Goal: Navigation & Orientation: Find specific page/section

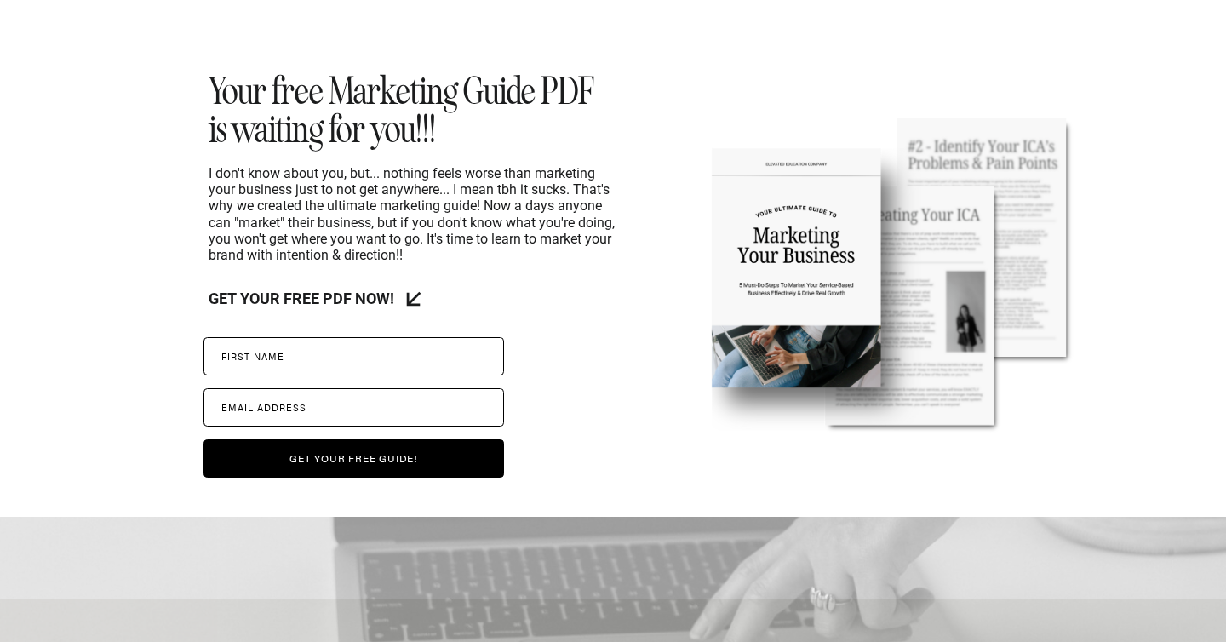
scroll to position [2062, 0]
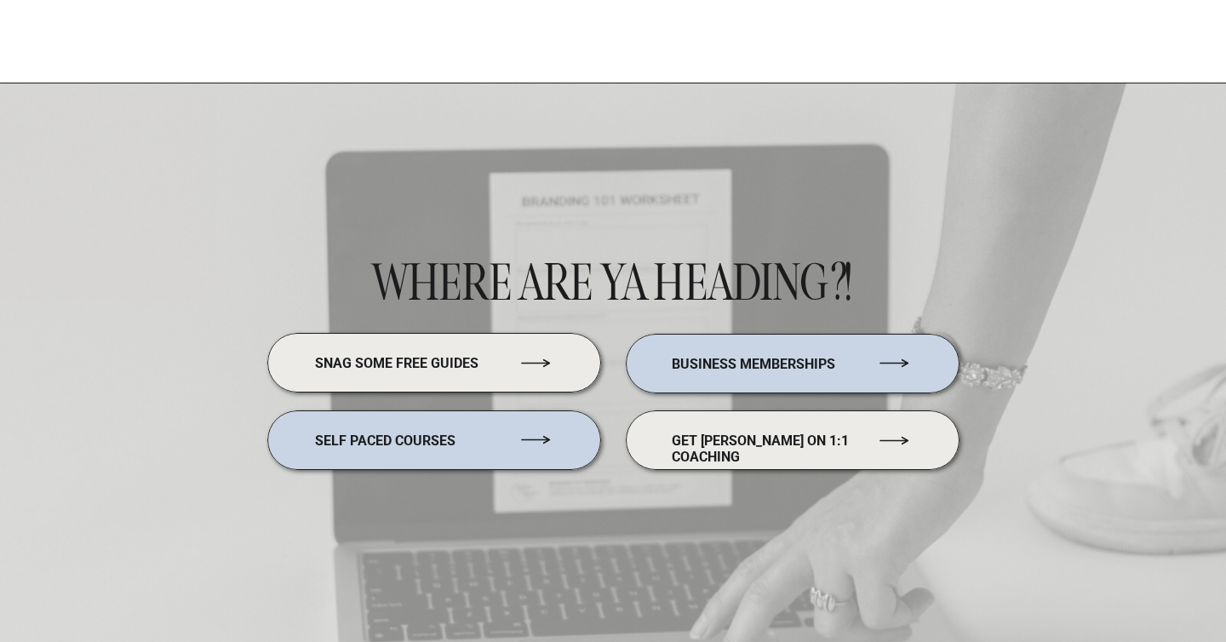
click at [434, 366] on p "snag some free guides" at bounding box center [410, 361] width 191 height 13
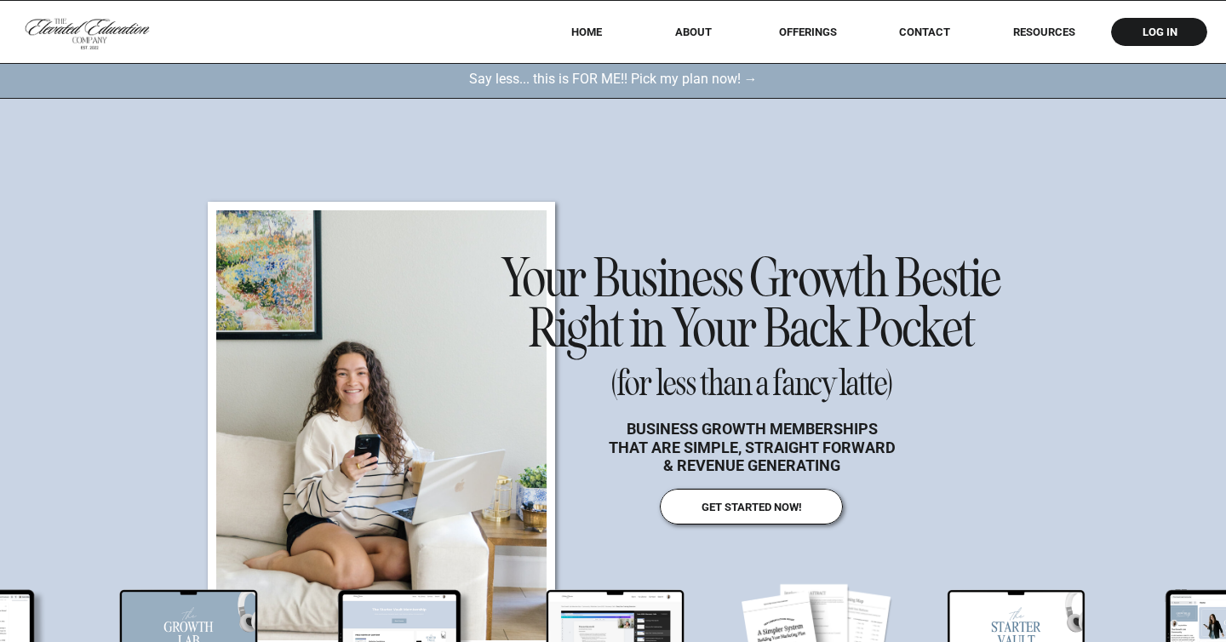
click at [823, 29] on nav "offerings" at bounding box center [808, 32] width 106 height 13
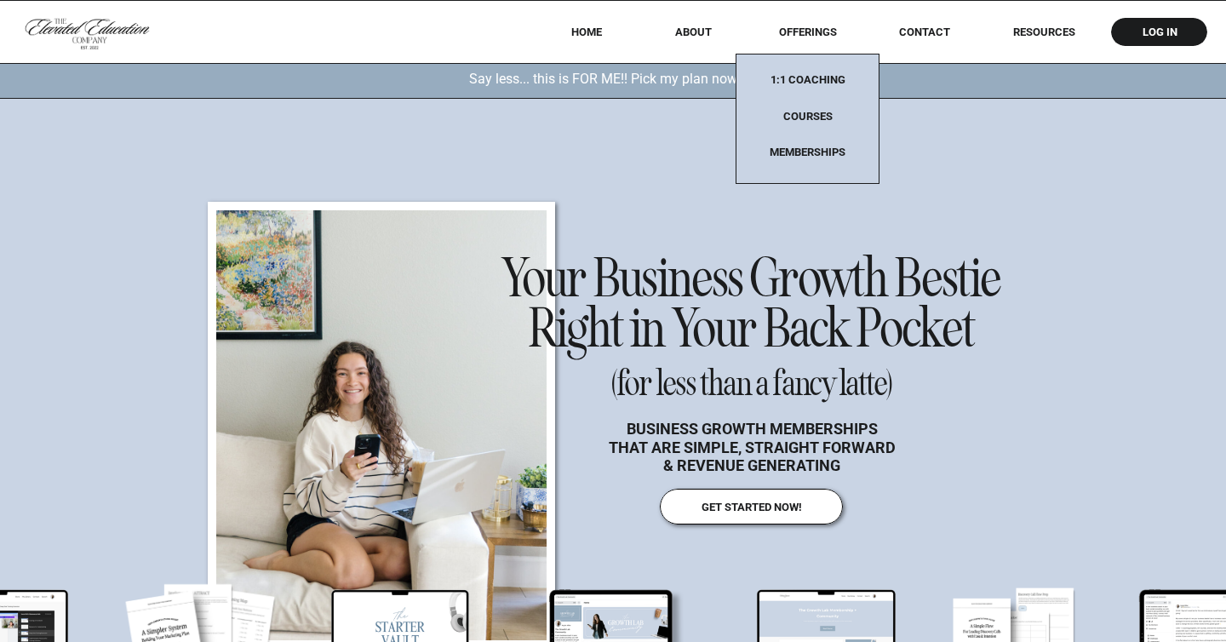
click at [1033, 26] on nav "RESOURCES" at bounding box center [1044, 32] width 109 height 13
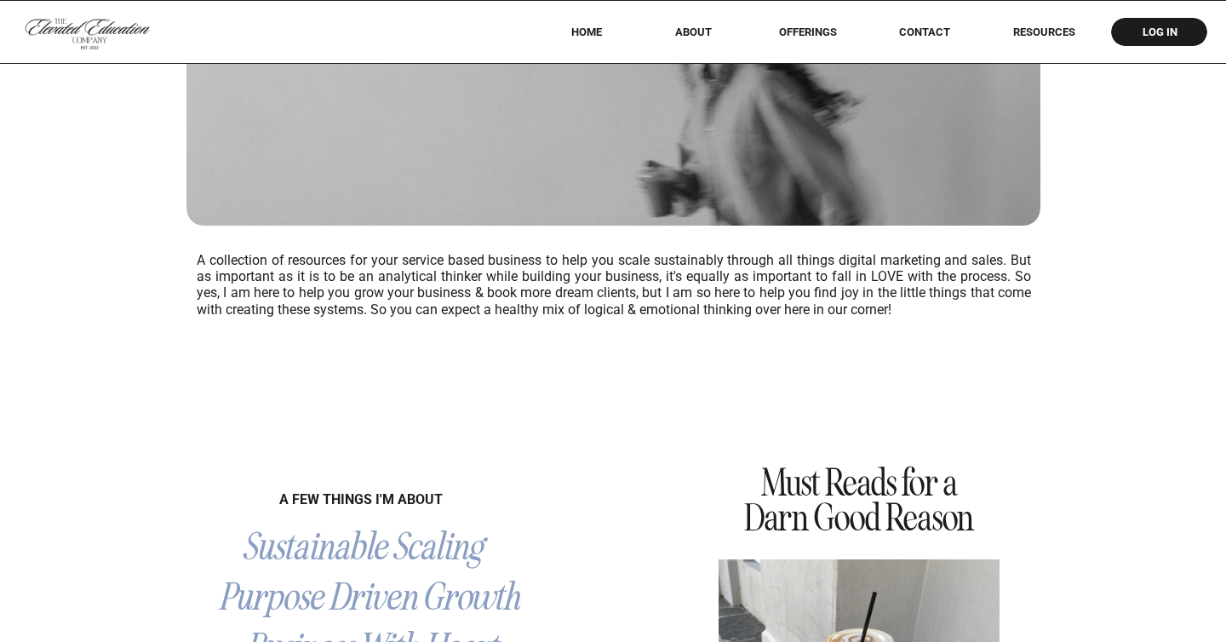
scroll to position [250, 0]
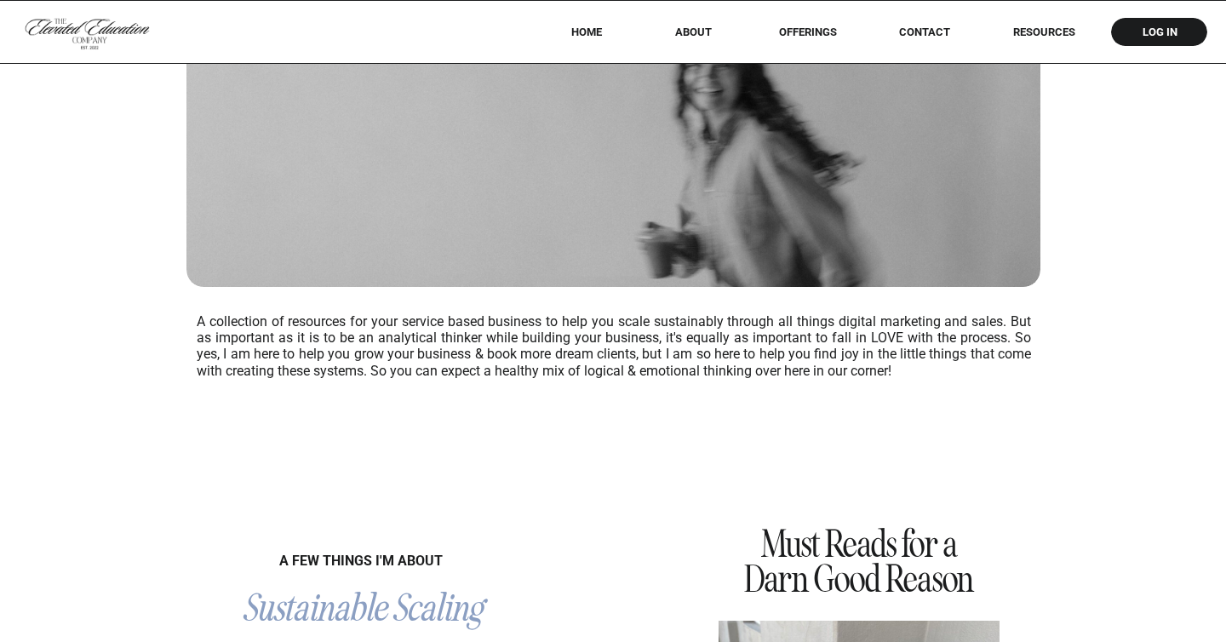
click at [589, 36] on nav "HOME" at bounding box center [587, 32] width 76 height 13
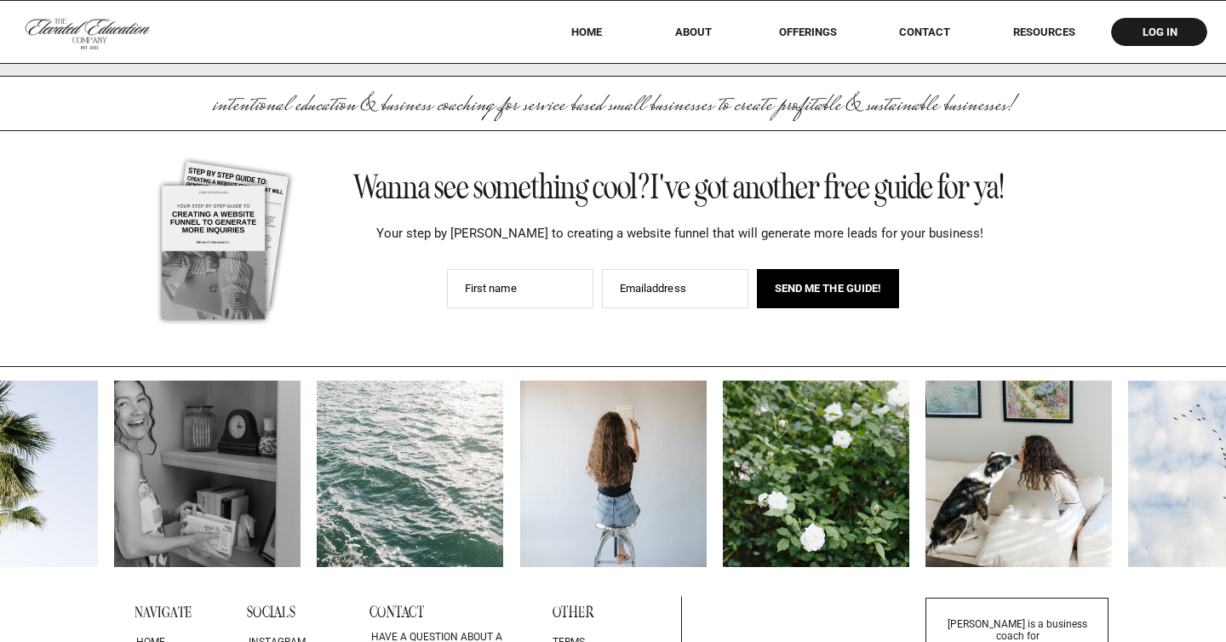
scroll to position [7470, 0]
